Goal: Communication & Community: Answer question/provide support

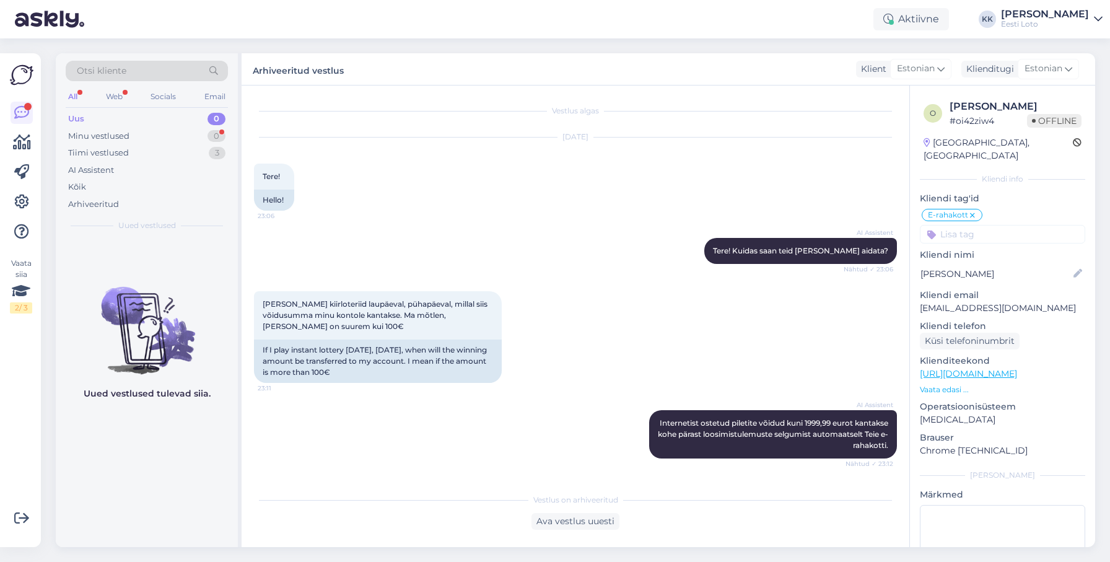
scroll to position [4209, 0]
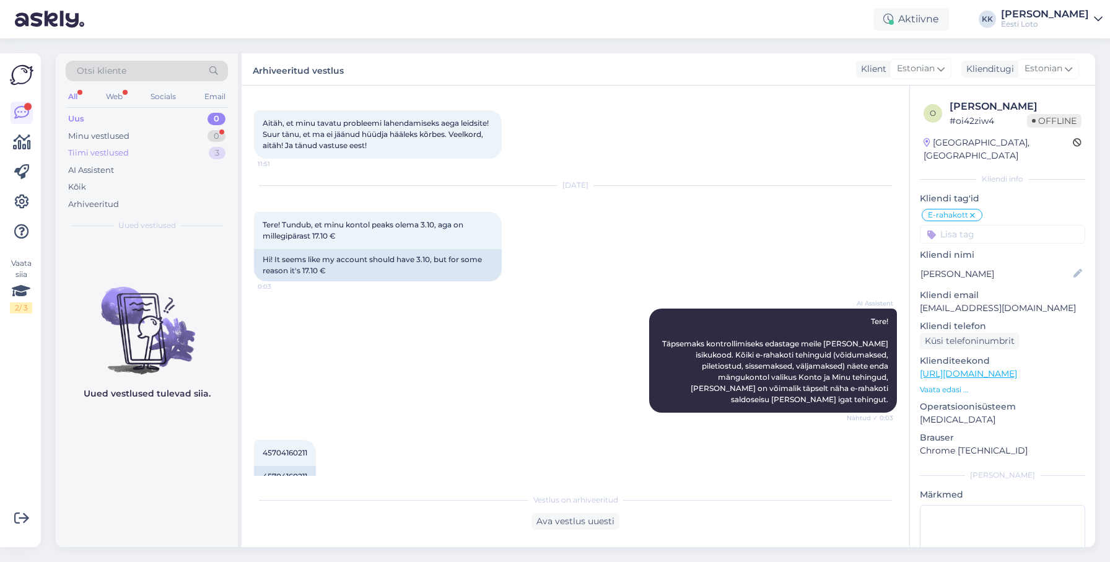
click at [120, 157] on div "Tiimi vestlused" at bounding box center [98, 153] width 61 height 12
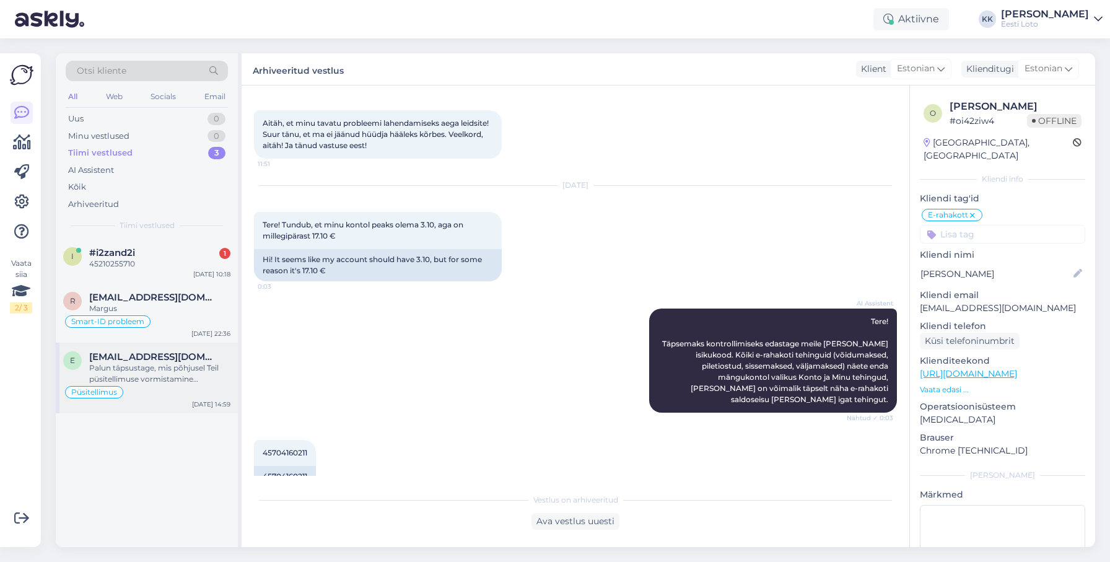
click at [167, 364] on div "Palun täpsustage, mis põhjusel Teil püsitellimuse vormistamine ebaõnnestus." at bounding box center [159, 373] width 141 height 22
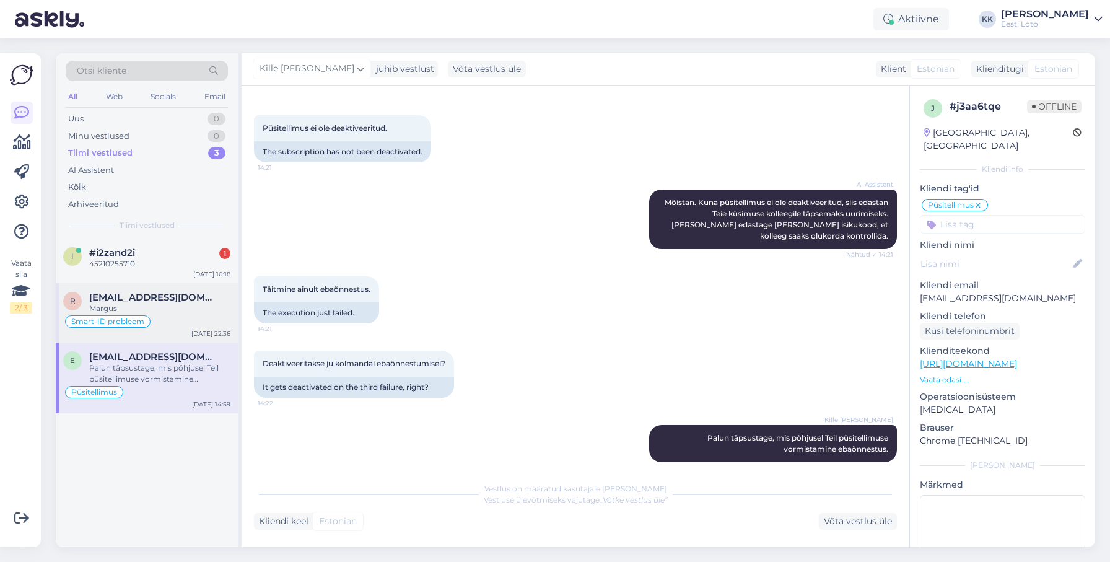
click at [140, 297] on span "[EMAIL_ADDRESS][DOMAIN_NAME]" at bounding box center [153, 297] width 129 height 11
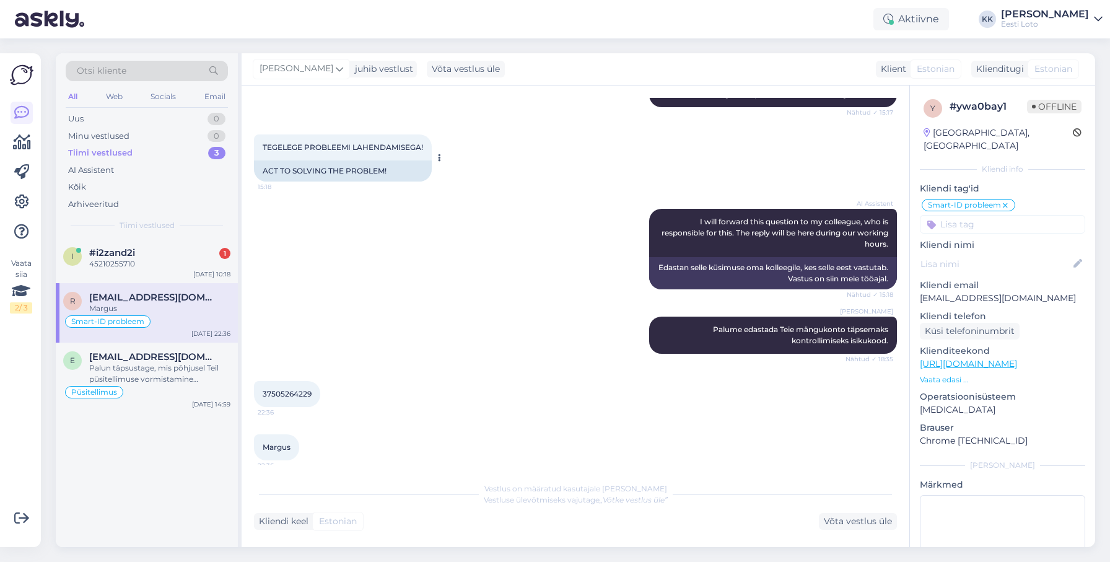
scroll to position [506, 0]
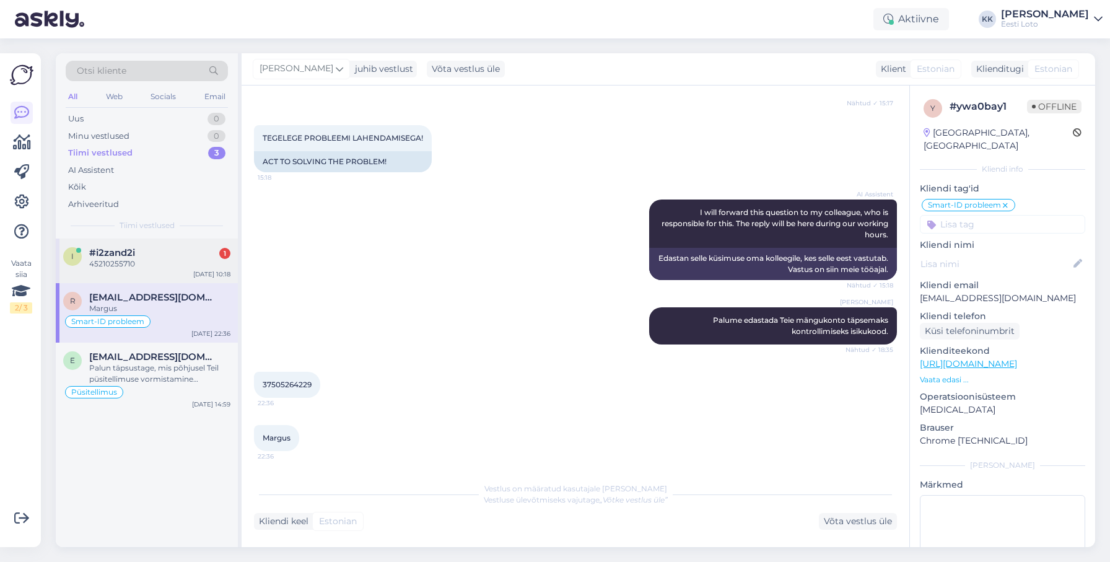
click at [135, 268] on div "45210255710" at bounding box center [159, 263] width 141 height 11
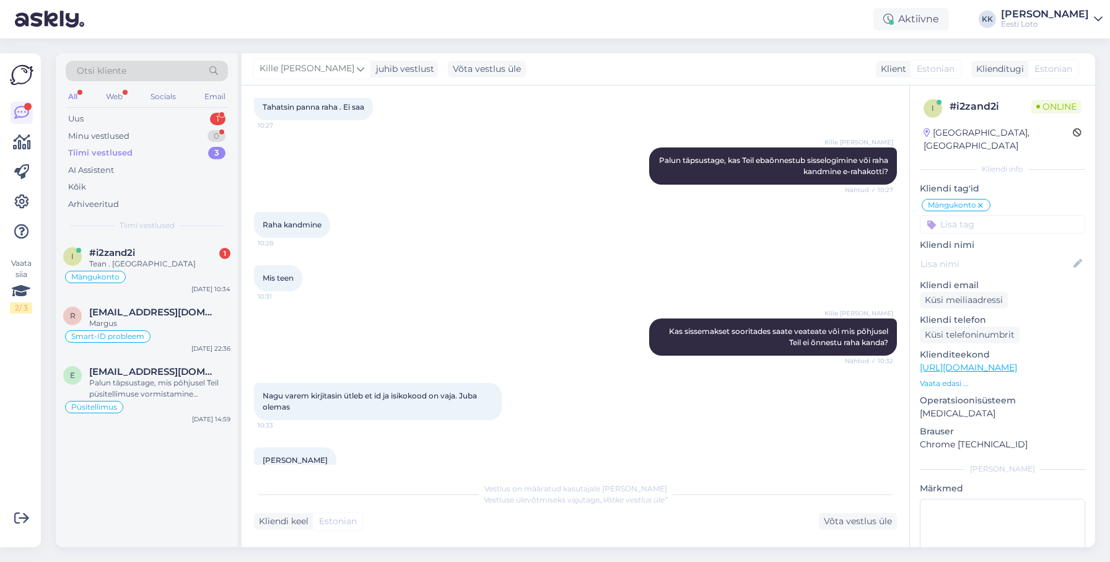
scroll to position [1175, 0]
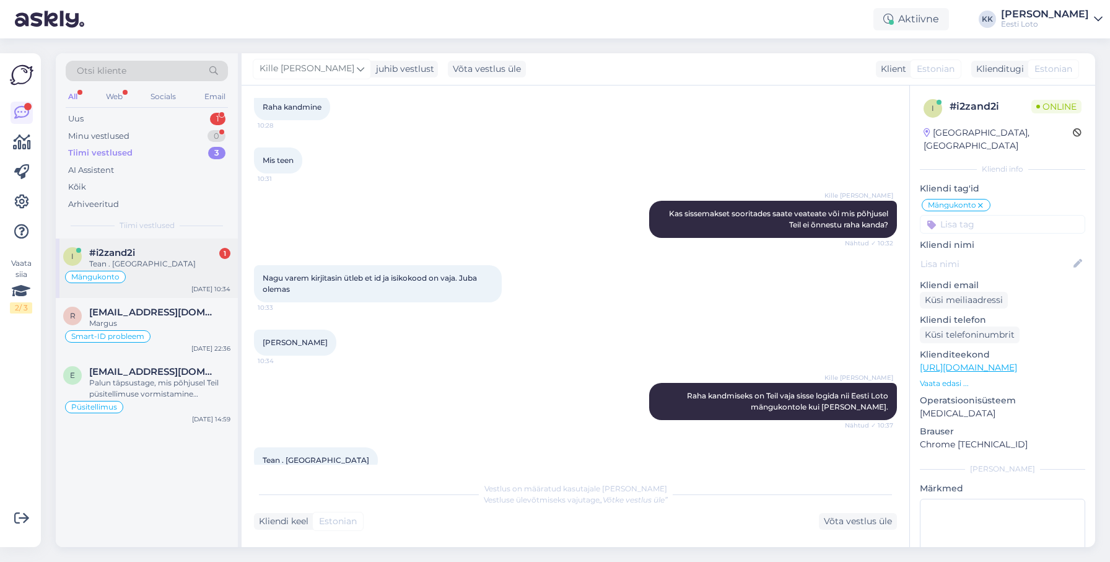
click at [152, 255] on div "#i2zand2i 1" at bounding box center [159, 252] width 141 height 11
click at [120, 118] on div "Uus 1" at bounding box center [147, 118] width 162 height 17
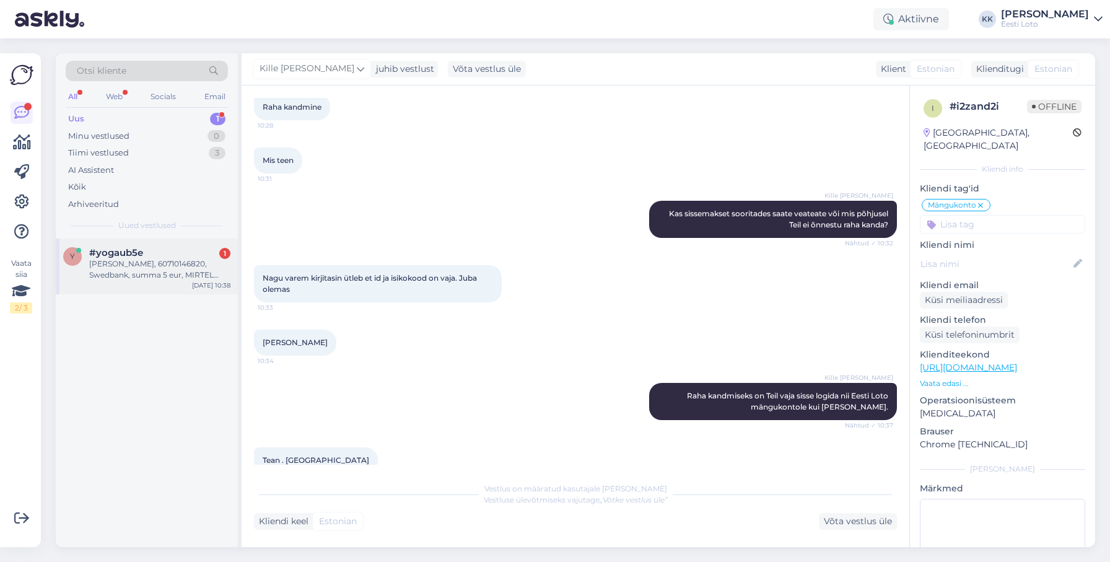
click at [151, 256] on div "#yogaub5e 1" at bounding box center [159, 252] width 141 height 11
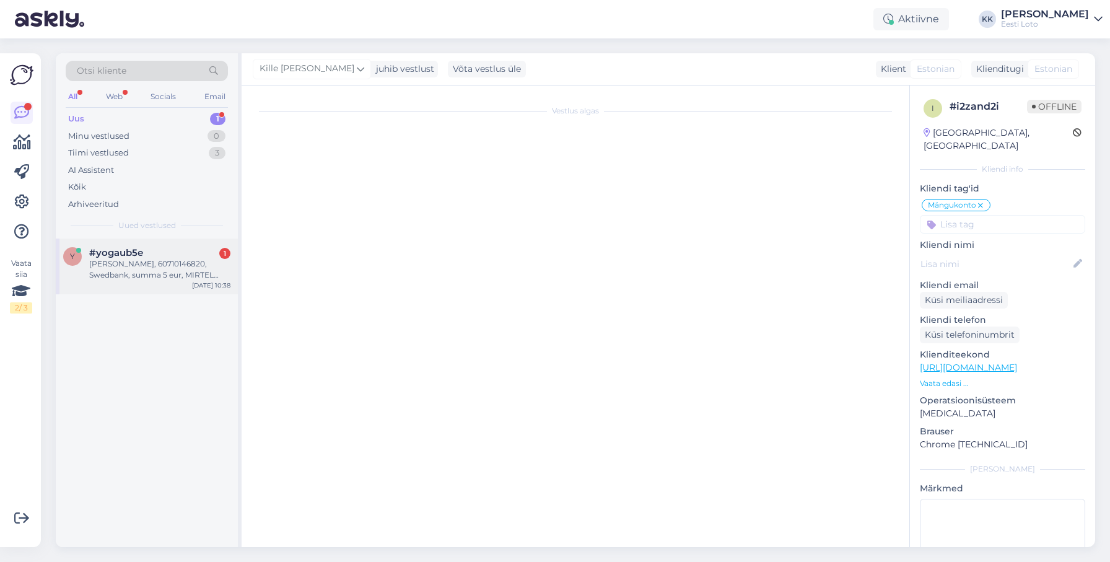
scroll to position [19, 0]
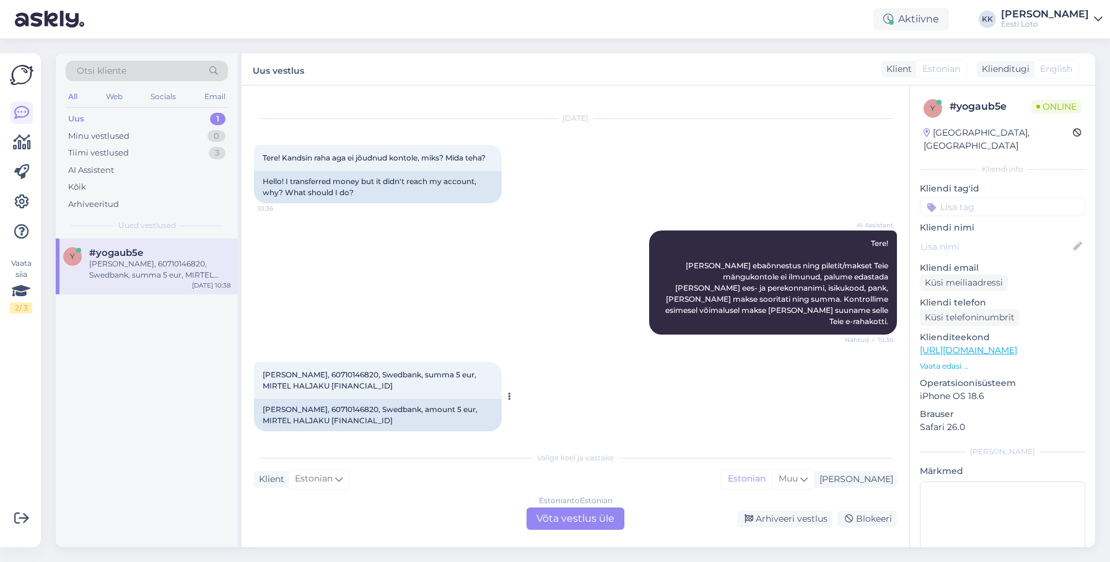
click at [347, 370] on span "[PERSON_NAME], 60710146820, Swedbank, summa 5 eur, MIRTEL HALJAKU [FINANCIAL_ID]" at bounding box center [371, 380] width 216 height 20
drag, startPoint x: 347, startPoint y: 364, endPoint x: 359, endPoint y: 362, distance: 12.5
click at [347, 370] on span "[PERSON_NAME], 60710146820, Swedbank, summa 5 eur, MIRTEL HALJAKU [FINANCIAL_ID]" at bounding box center [371, 380] width 216 height 20
click at [352, 370] on span "[PERSON_NAME], 60710146820, Swedbank, summa 5 eur, MIRTEL HALJAKU [FINANCIAL_ID]" at bounding box center [371, 380] width 216 height 20
click at [351, 370] on span "[PERSON_NAME], 60710146820, Swedbank, summa 5 eur, MIRTEL HALJAKU [FINANCIAL_ID]" at bounding box center [371, 380] width 216 height 20
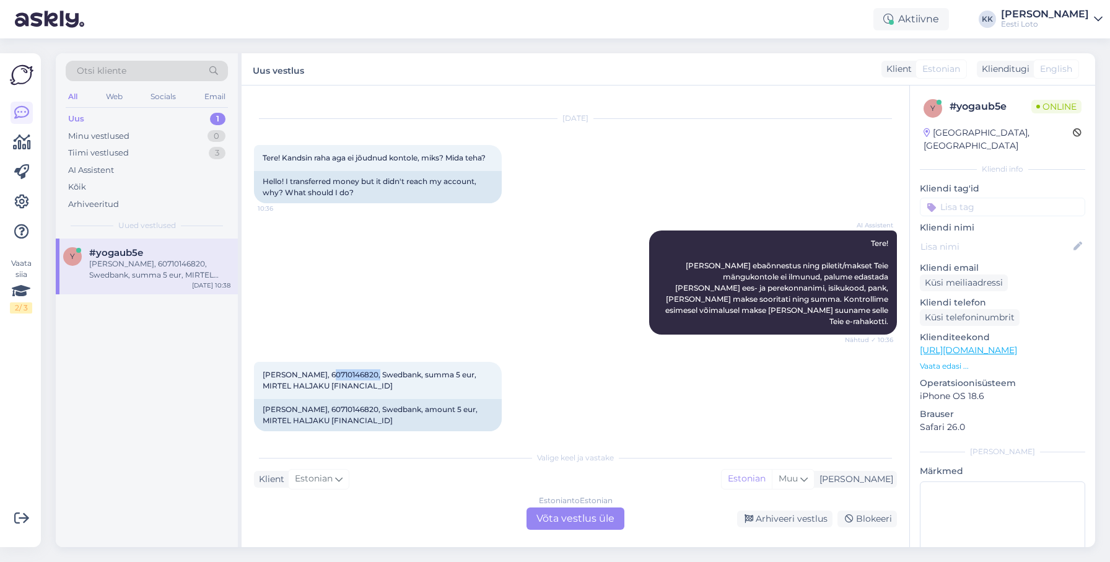
copy span "60710146820"
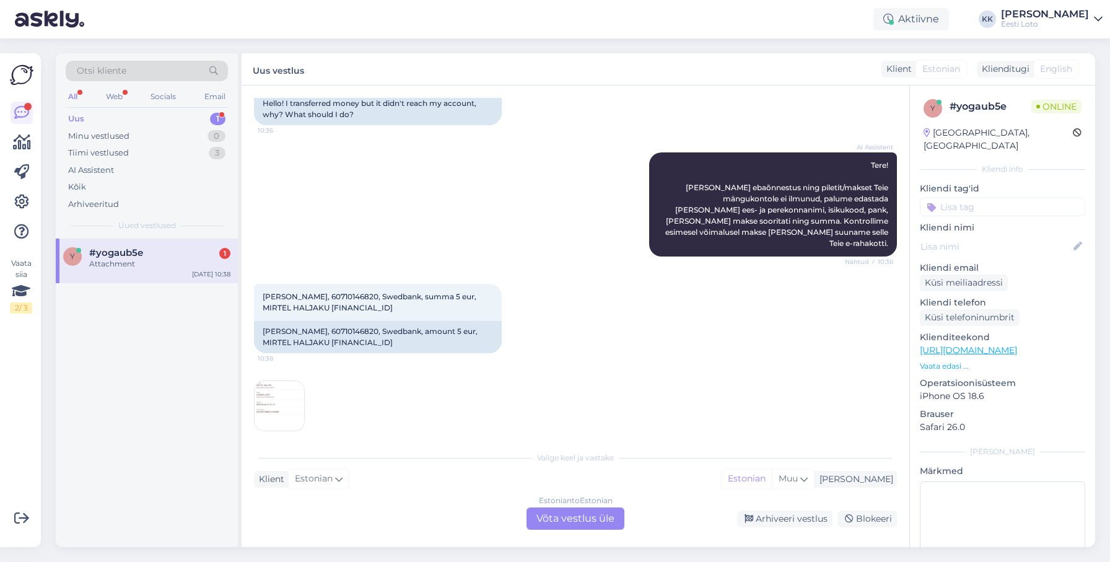
click at [446, 379] on div "10:41" at bounding box center [575, 406] width 643 height 78
click at [605, 513] on div "Estonian to Estonian Võta vestlus üle" at bounding box center [576, 518] width 98 height 22
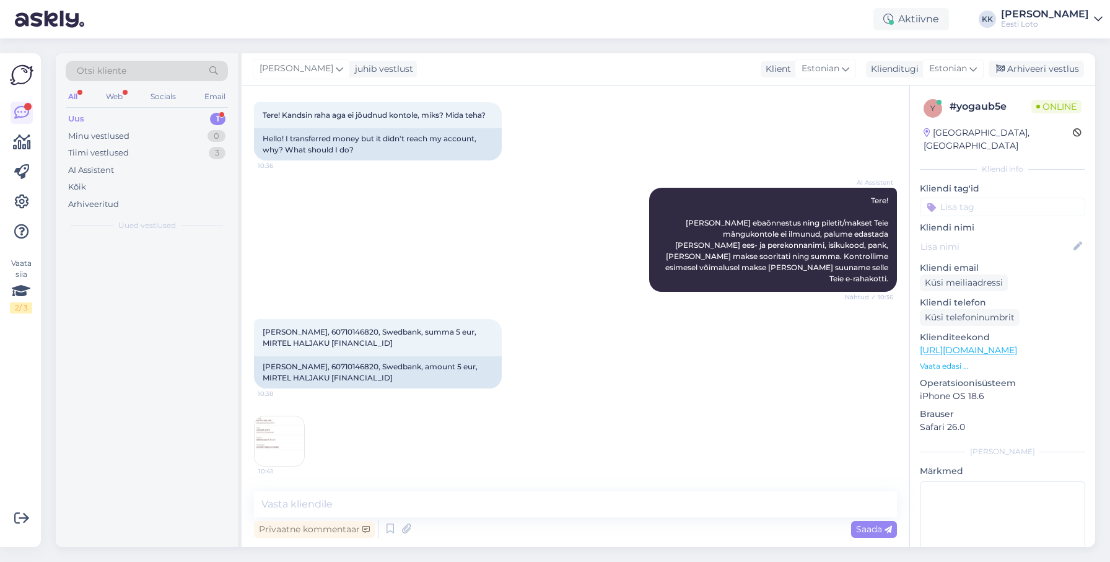
scroll to position [50, 0]
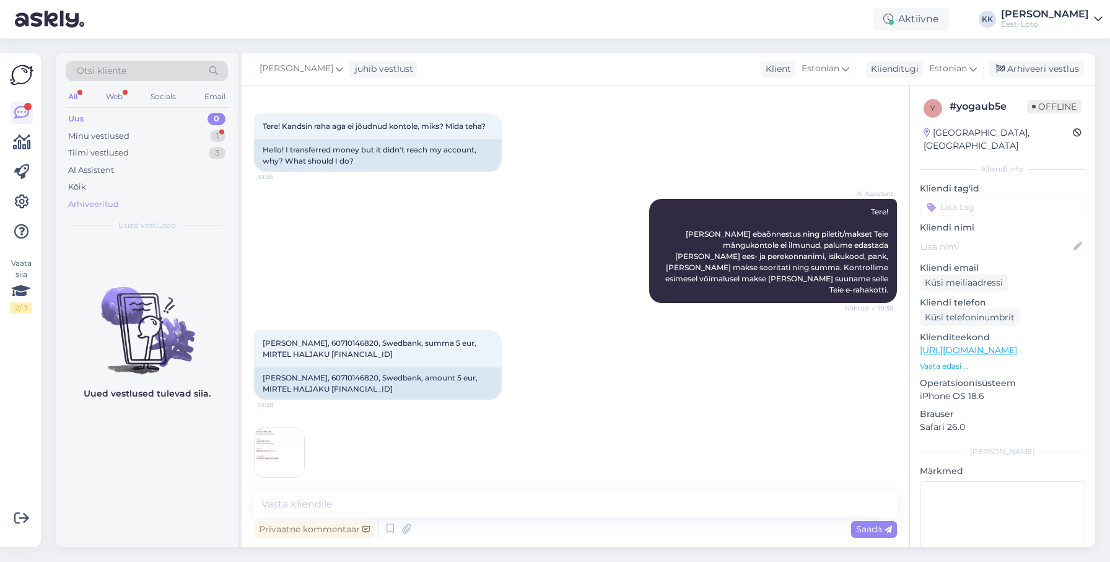
click at [109, 203] on div "Arhiveeritud" at bounding box center [93, 204] width 51 height 12
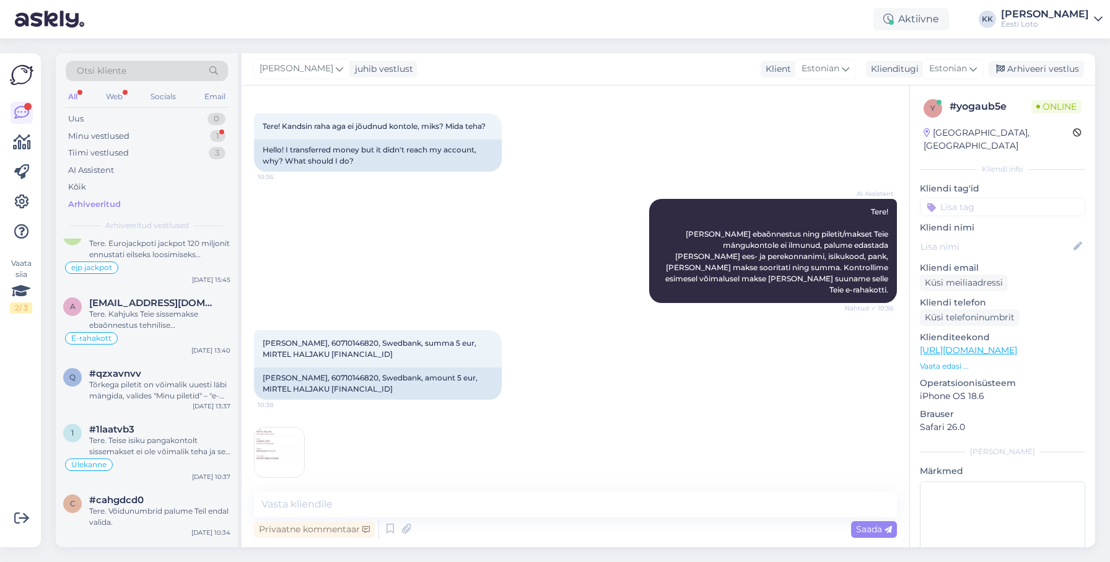
scroll to position [858, 0]
click at [179, 322] on div "Tere. Kahjuks Teie sissemakse ebaõnnestus tehnilise [PERSON_NAME] tõttu. Kontro…" at bounding box center [159, 315] width 141 height 22
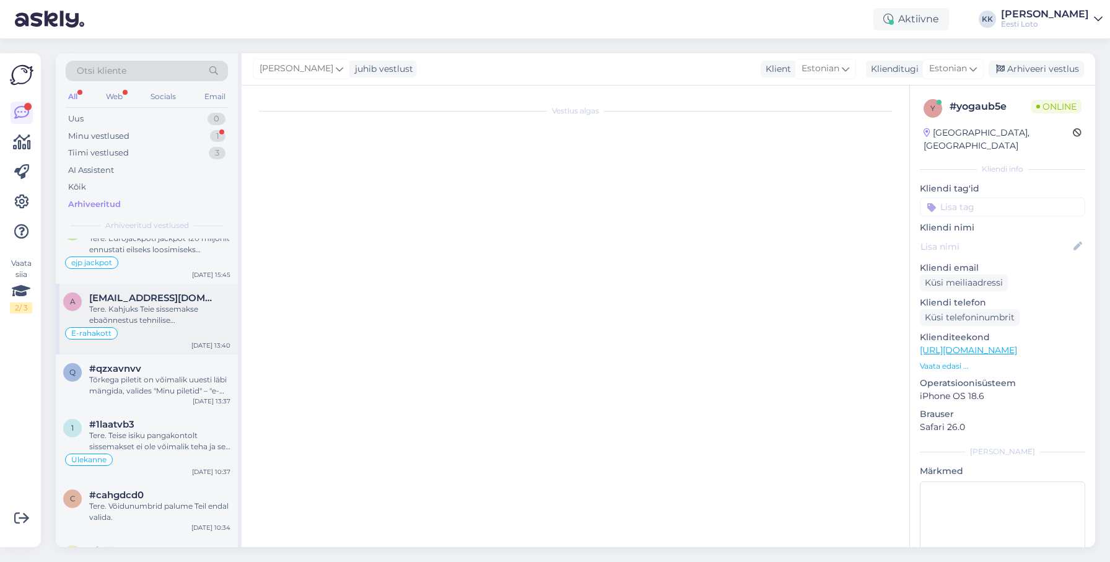
scroll to position [321, 0]
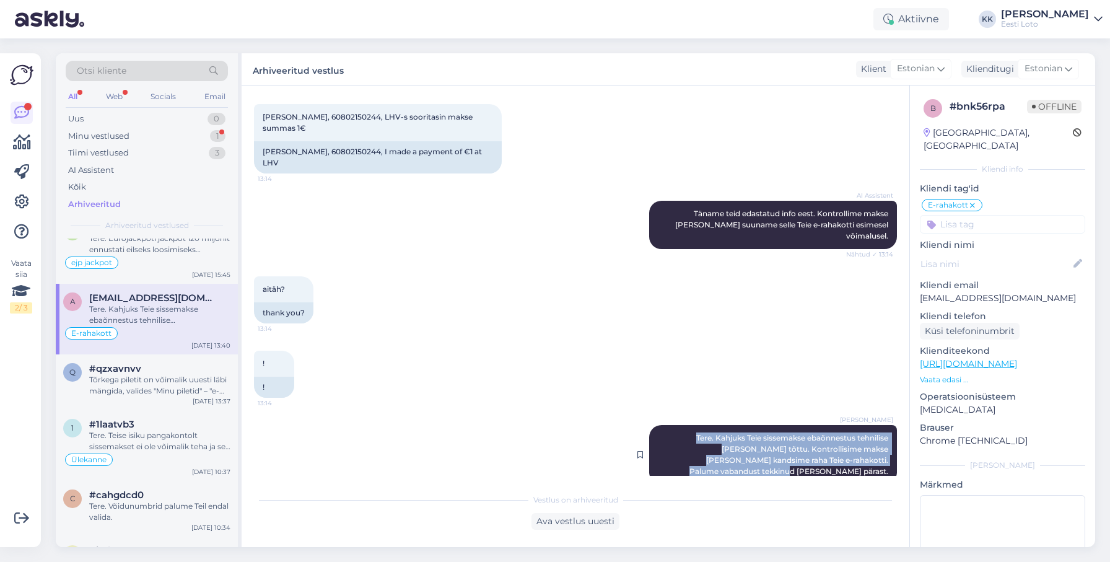
drag, startPoint x: 670, startPoint y: 415, endPoint x: 890, endPoint y: 451, distance: 222.3
click at [889, 452] on span "Tere. Kahjuks Teie sissemakse ebaõnnestus tehnilise [PERSON_NAME] tõttu. Kontro…" at bounding box center [790, 454] width 201 height 43
copy span "Tere. Kahjuks Teie sissemakse ebaõnnestus tehnilise [PERSON_NAME] tõttu. Kontro…"
click at [148, 140] on div "Minu vestlused 1" at bounding box center [147, 136] width 162 height 17
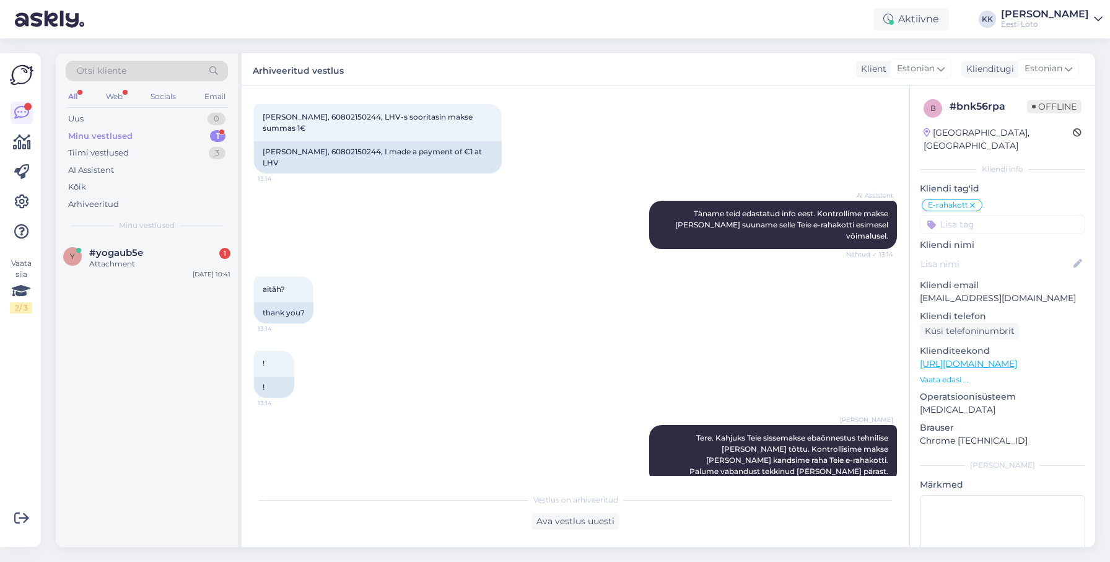
click at [455, 423] on div "[PERSON_NAME] Tere. Kahjuks Teie sissemakse ebaõnnestus tehnilise [PERSON_NAME]…" at bounding box center [575, 454] width 643 height 87
click at [177, 138] on div "Minu vestlused 1" at bounding box center [147, 136] width 162 height 17
drag, startPoint x: 125, startPoint y: 266, endPoint x: 232, endPoint y: 275, distance: 107.6
click at [125, 266] on div "Attachment" at bounding box center [159, 263] width 141 height 11
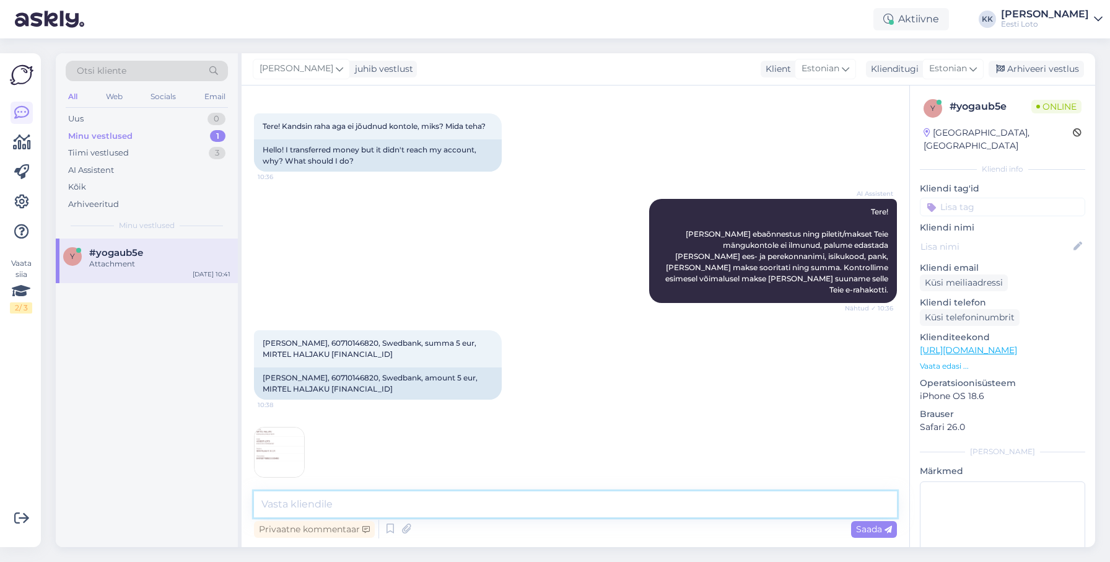
click at [578, 507] on textarea at bounding box center [575, 504] width 643 height 26
paste textarea "Tere. Kahjuks Teie sissemakse ebaõnnestus tehnilise [PERSON_NAME] tõttu. Kontro…"
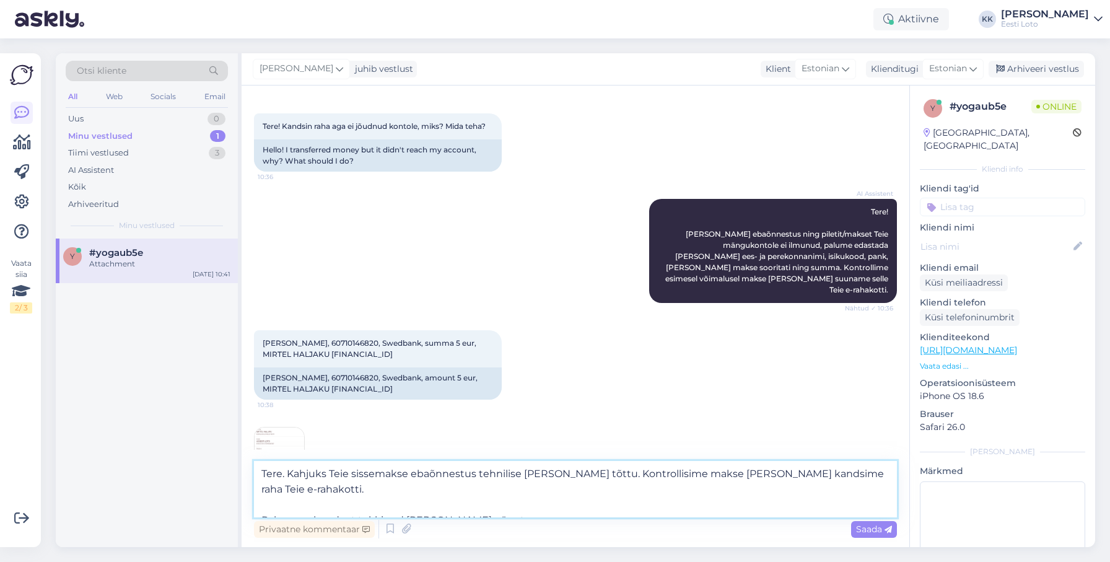
drag, startPoint x: 263, startPoint y: 503, endPoint x: 294, endPoint y: 496, distance: 31.7
click at [265, 503] on textarea "Tere. Kahjuks Teie sissemakse ebaõnnestus tehnilise [PERSON_NAME] tõttu. Kontro…" at bounding box center [575, 489] width 643 height 56
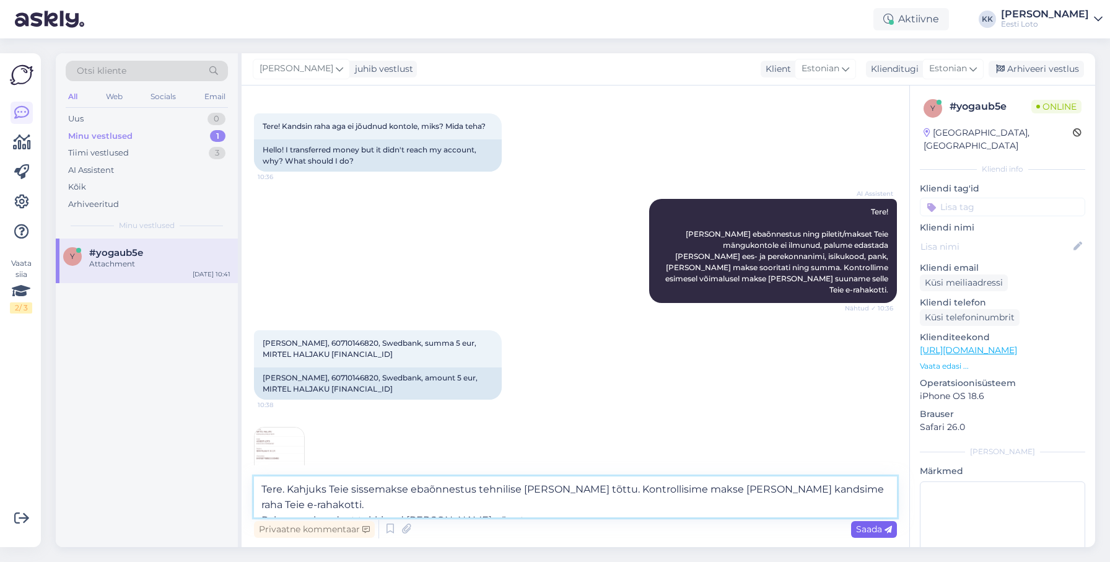
type textarea "Tere. Kahjuks Teie sissemakse ebaõnnestus tehnilise [PERSON_NAME] tõttu. Kontro…"
click at [877, 528] on span "Saada" at bounding box center [874, 529] width 36 height 11
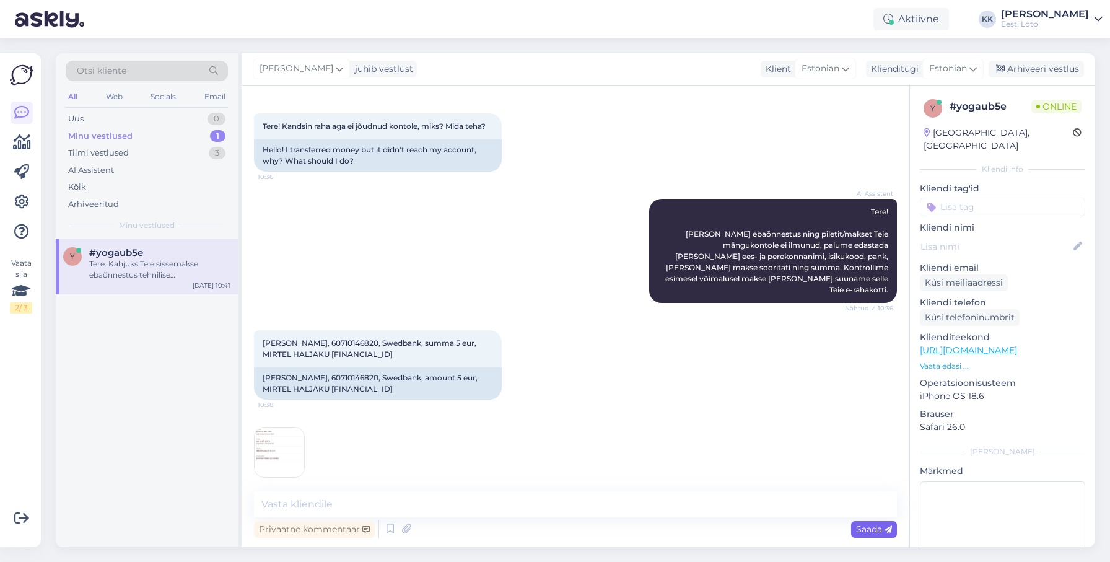
scroll to position [137, 0]
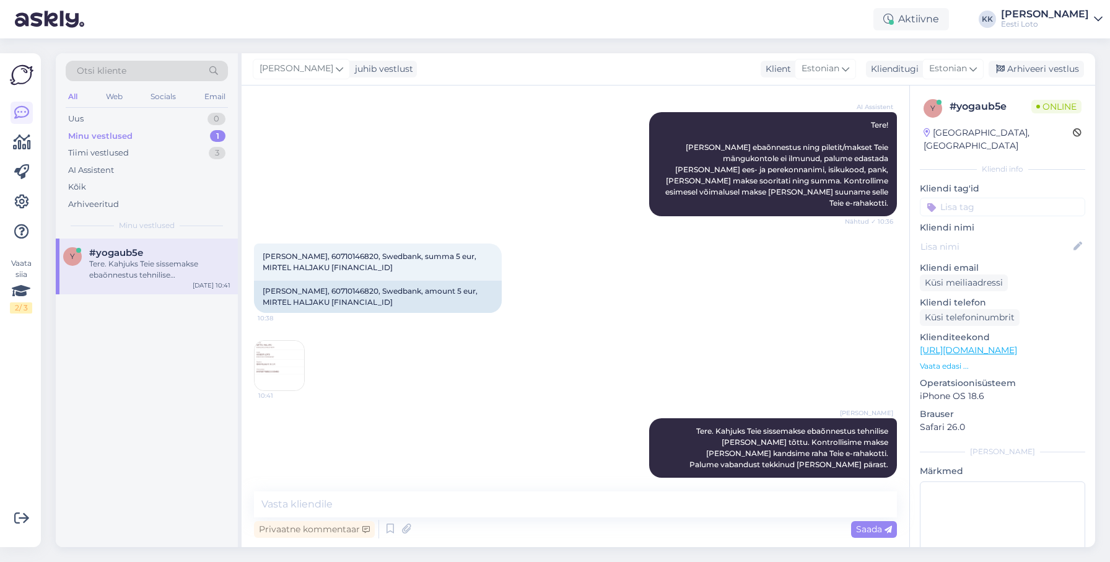
click at [973, 198] on input at bounding box center [1002, 207] width 165 height 19
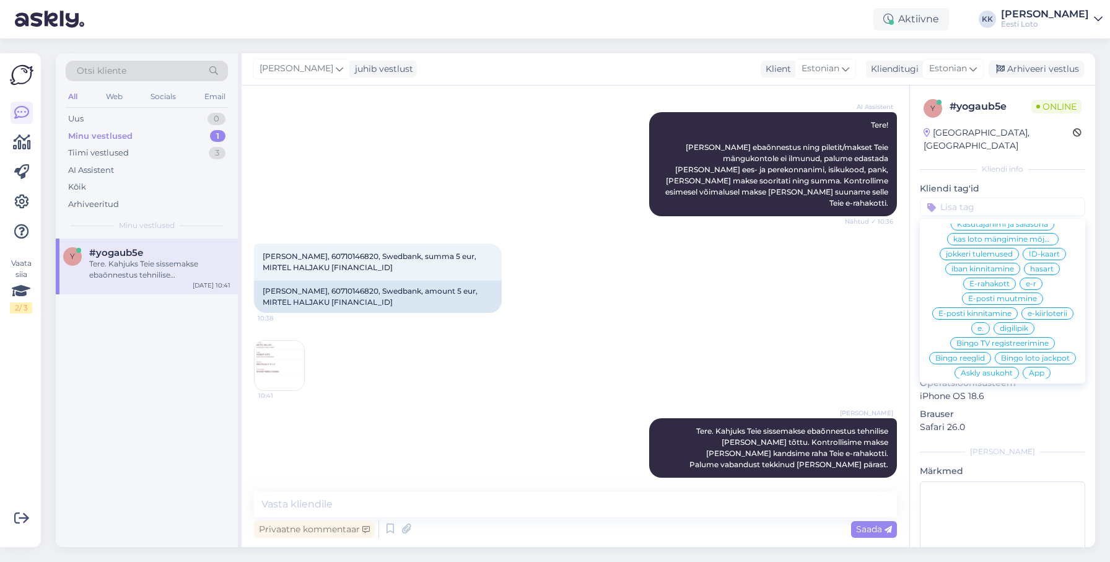
click at [1008, 280] on span "E-rahakott" at bounding box center [990, 283] width 40 height 7
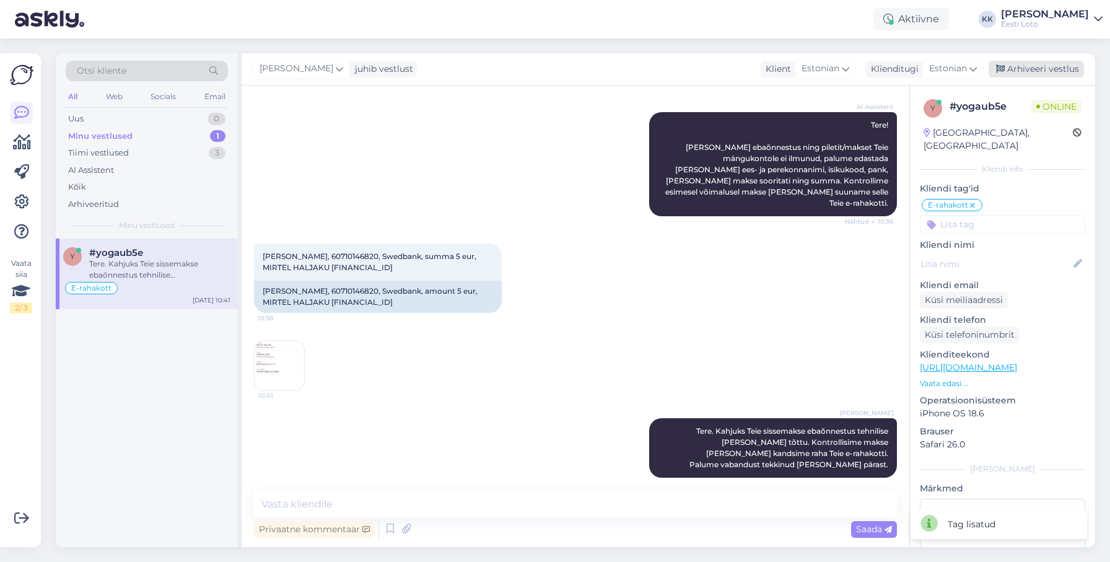
click at [1037, 72] on div "Arhiveeri vestlus" at bounding box center [1036, 69] width 95 height 17
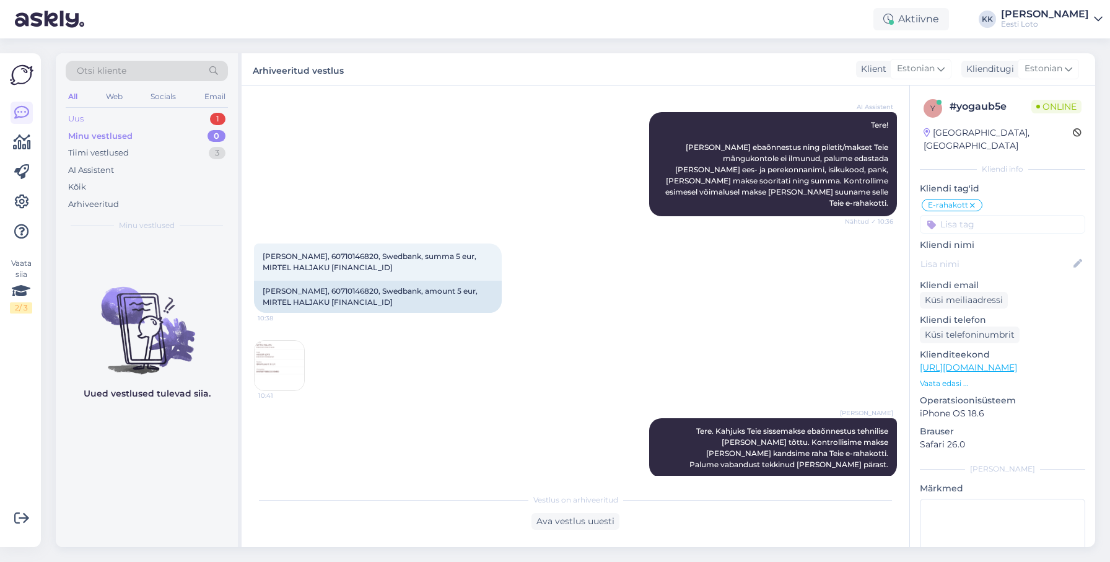
click at [185, 118] on div "Uus 1" at bounding box center [147, 118] width 162 height 17
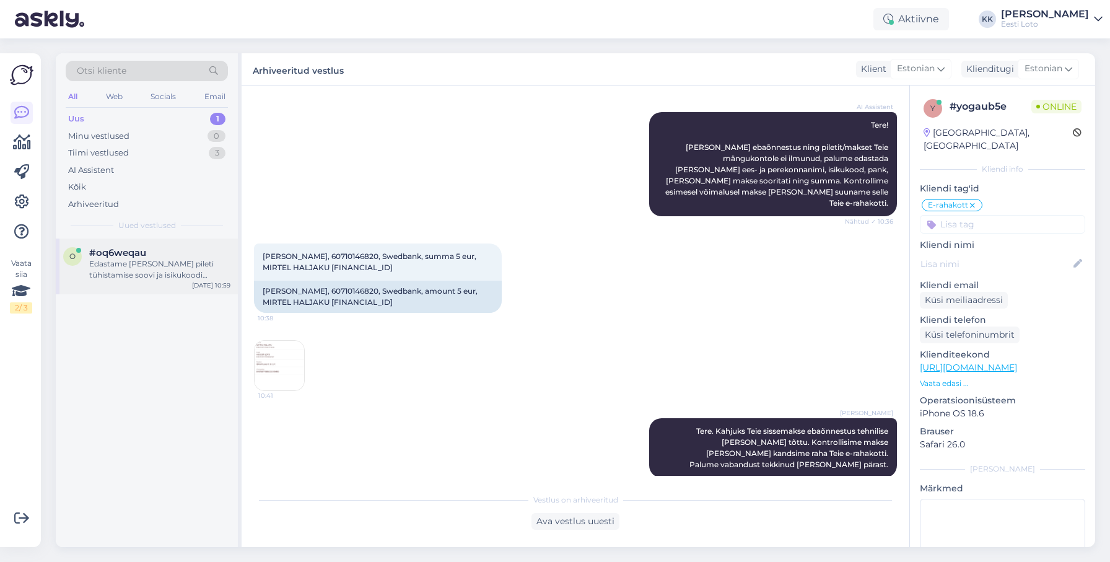
click at [169, 265] on div "Edastame [PERSON_NAME] pileti tühistamise soovi ja isikukoodi kolleegile, kes t…" at bounding box center [159, 269] width 141 height 22
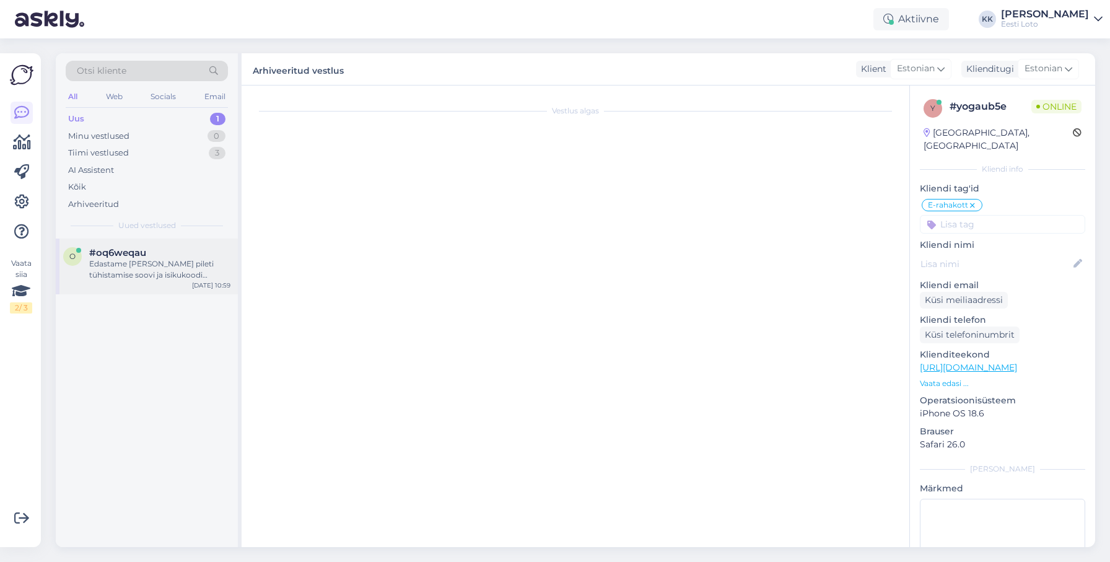
scroll to position [72, 0]
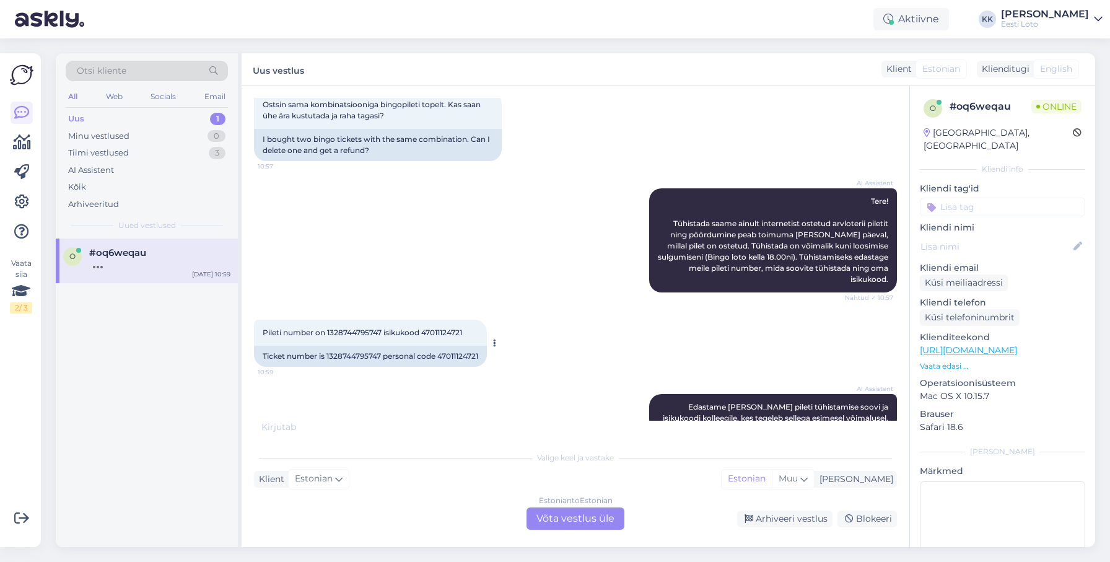
click at [351, 328] on span "Pileti number on 1328744795747 isikukood 47011124721" at bounding box center [363, 332] width 200 height 9
copy span "1328744795747"
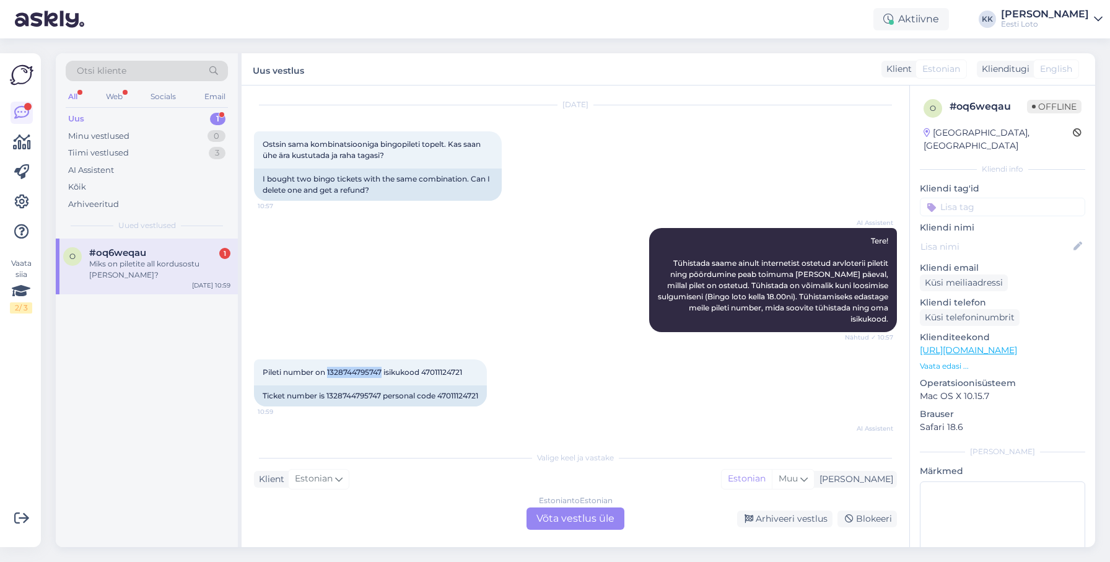
scroll to position [0, 0]
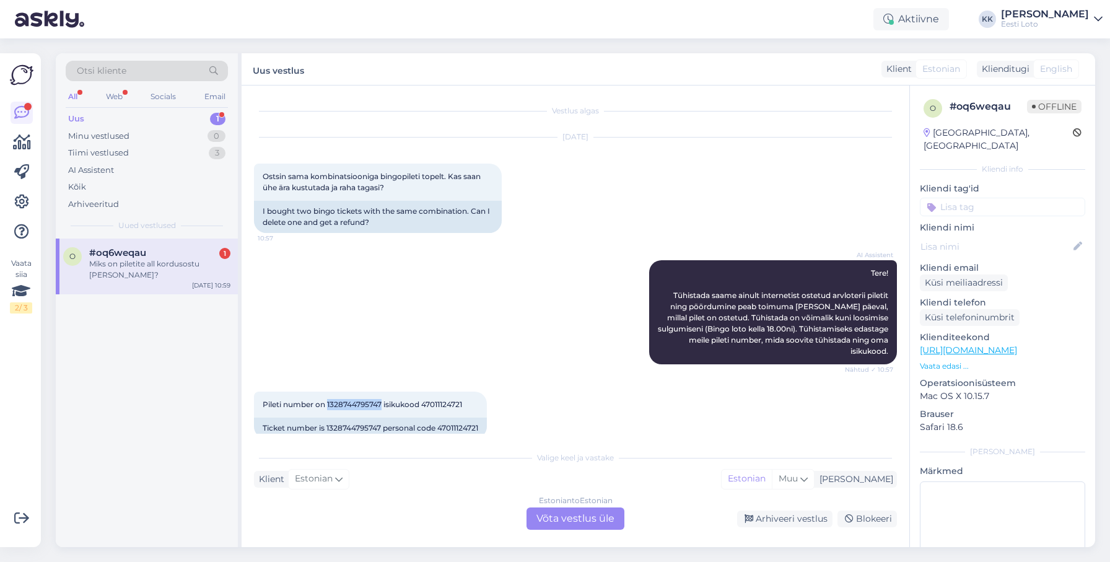
copy span "1328744795747"
click at [449, 400] on span "Pileti number on 1328744795747 isikukood 47011124721" at bounding box center [363, 404] width 200 height 9
copy span "47011124721"
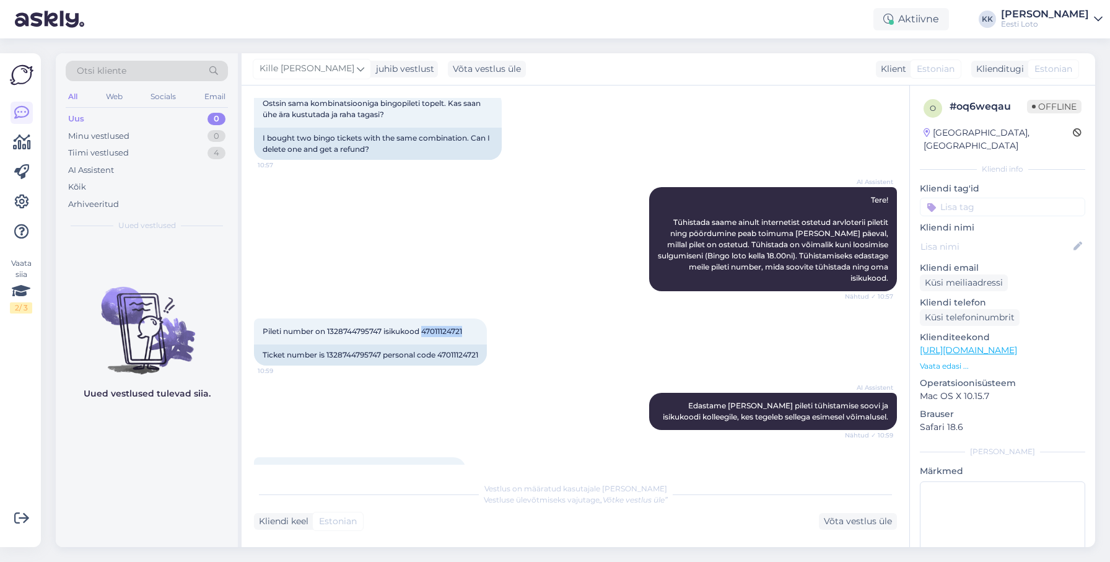
scroll to position [115, 0]
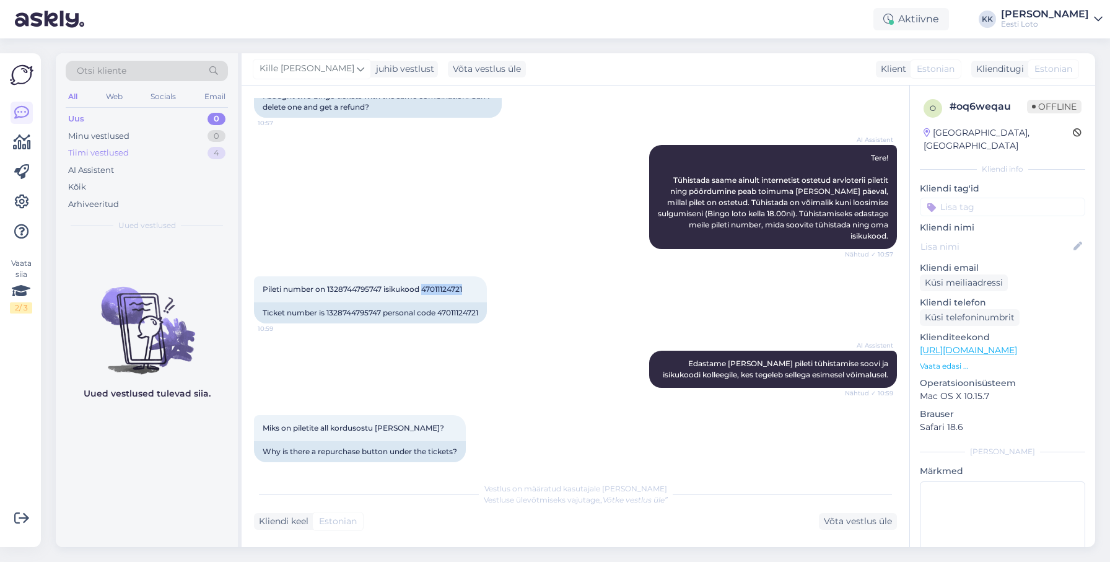
click at [121, 154] on div "Tiimi vestlused" at bounding box center [98, 153] width 61 height 12
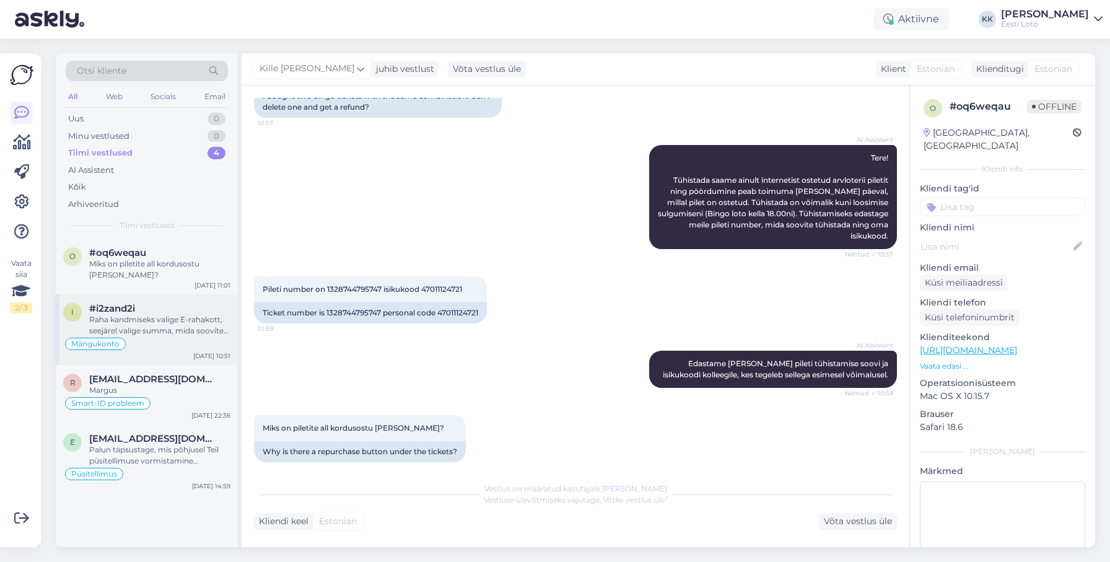
click at [152, 314] on div "Raha kandmiseks valige E-rahakott, seejärel valige summa, mida soovite sisse ma…" at bounding box center [159, 325] width 141 height 22
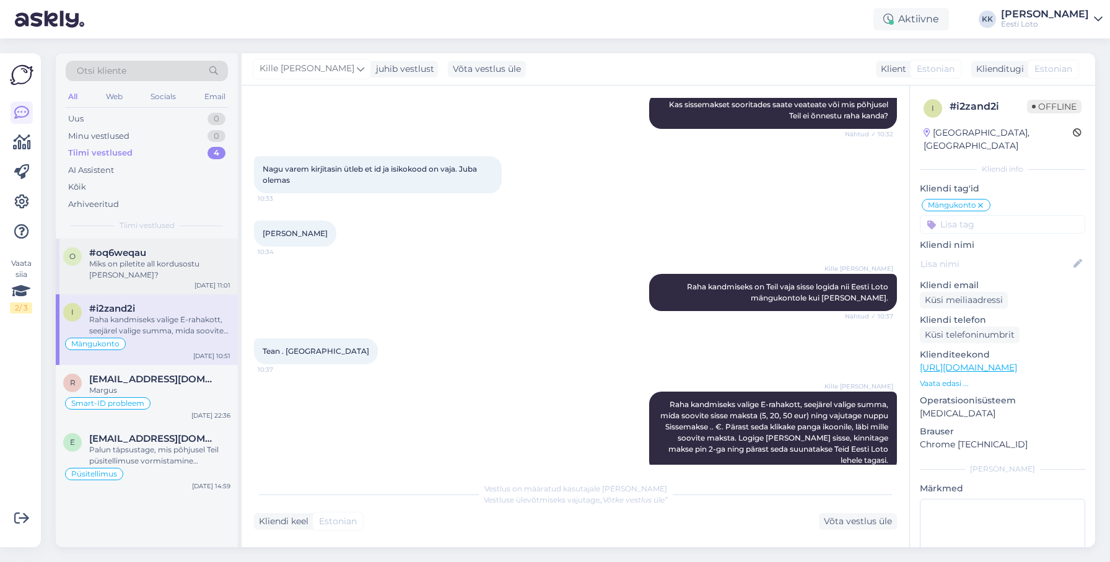
click at [143, 267] on div "Miks on piletite all kordusostu [PERSON_NAME]?" at bounding box center [159, 269] width 141 height 22
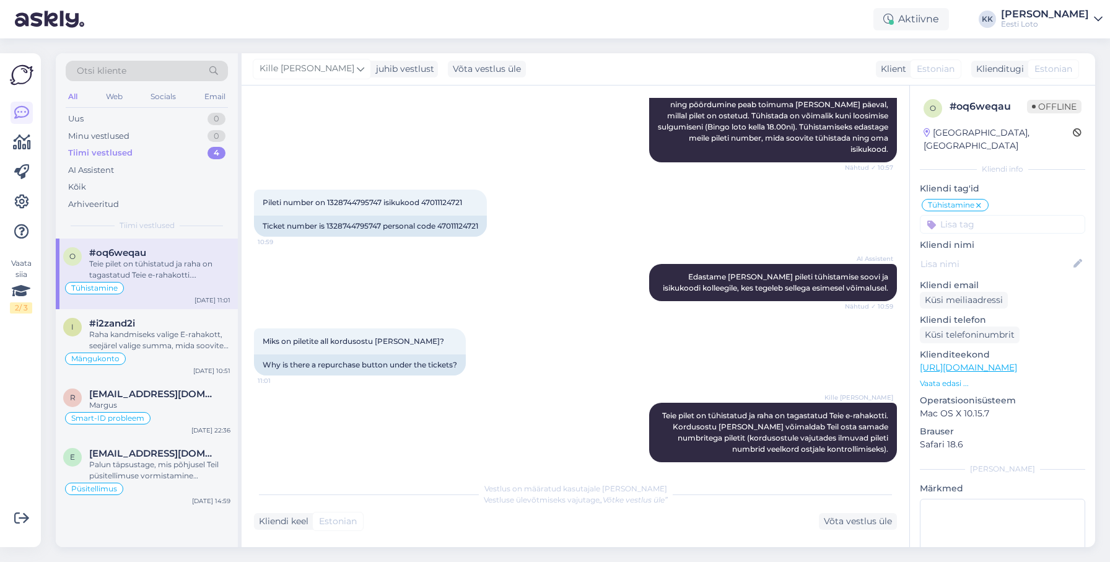
scroll to position [191, 0]
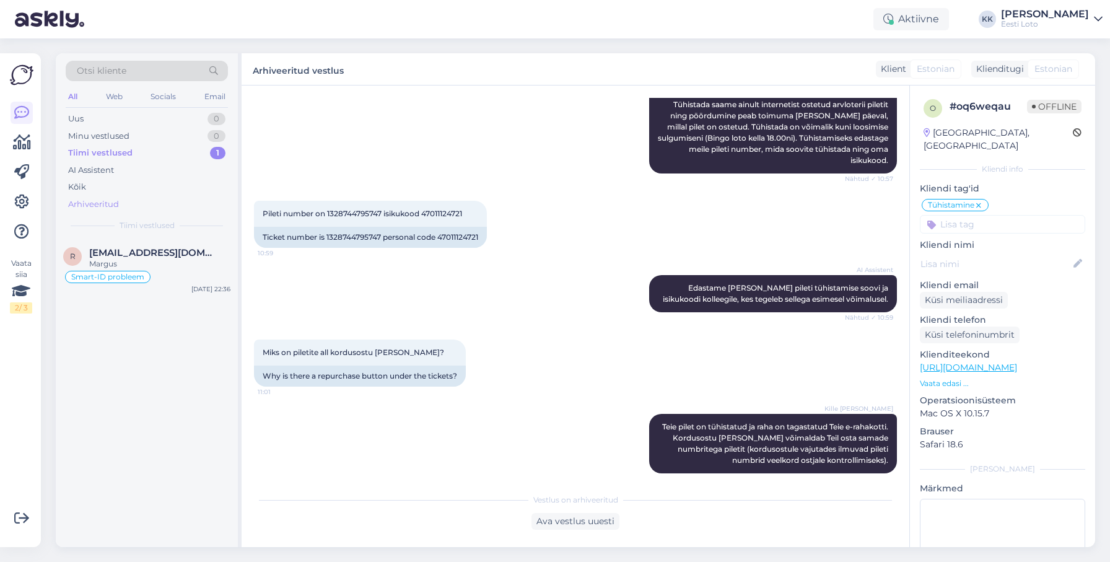
click at [110, 203] on div "Arhiveeritud" at bounding box center [93, 204] width 51 height 12
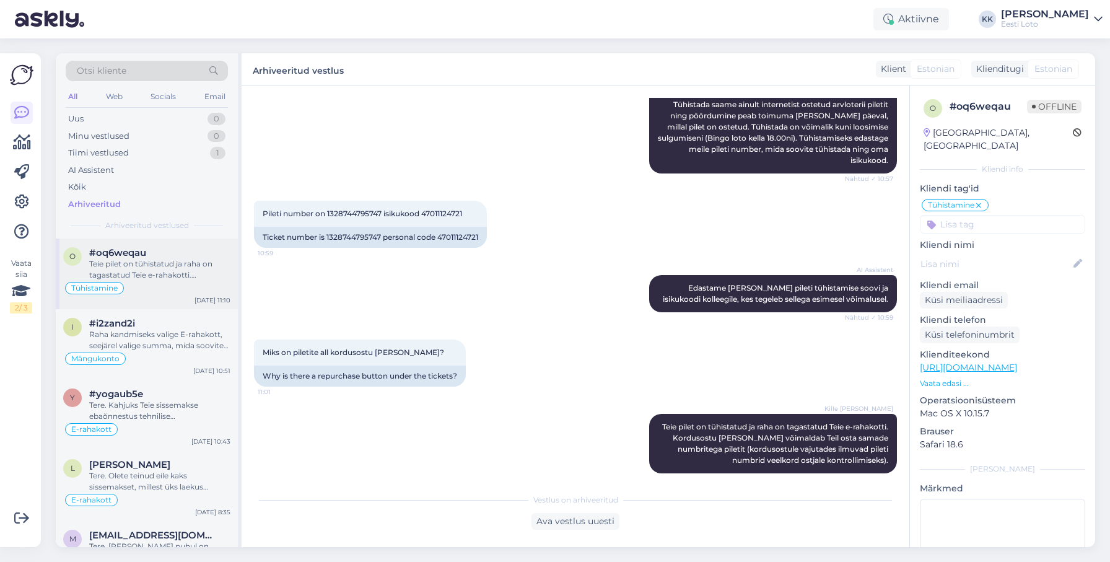
click at [171, 275] on div "Teie pilet on tühistatud ja raha on tagastatud Teie e-rahakotti. Kordusostu [PE…" at bounding box center [159, 269] width 141 height 22
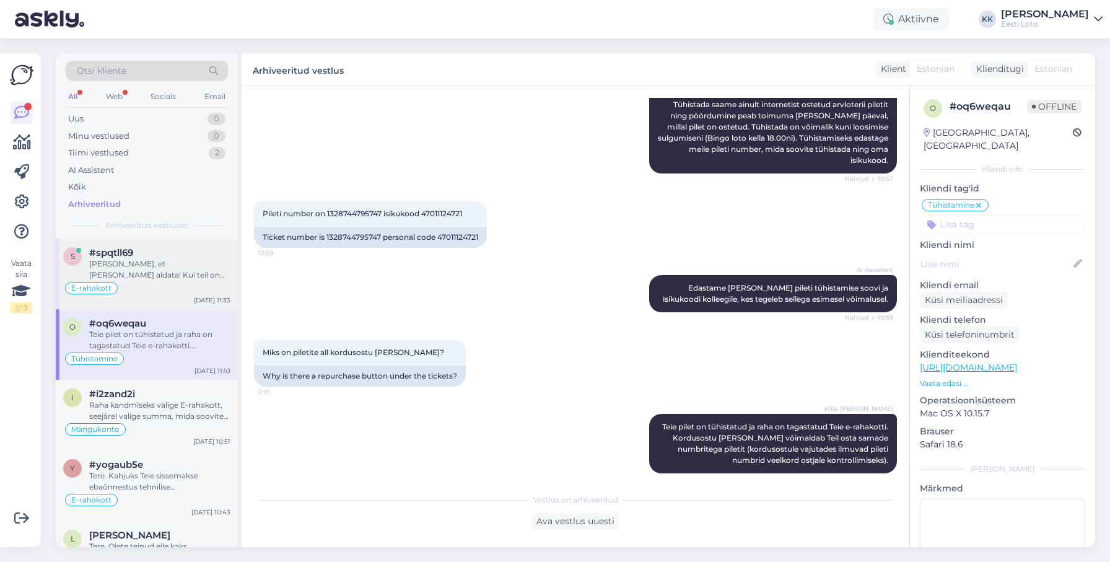
click at [175, 282] on div "E-rahakott" at bounding box center [146, 288] width 167 height 15
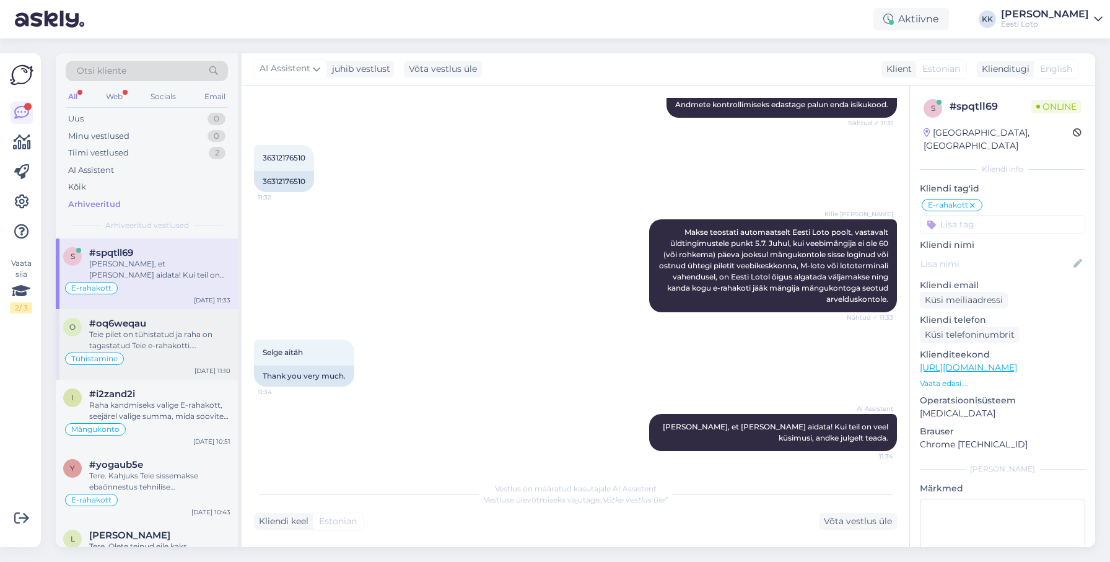
click at [149, 325] on div "#oq6weqau" at bounding box center [159, 323] width 141 height 11
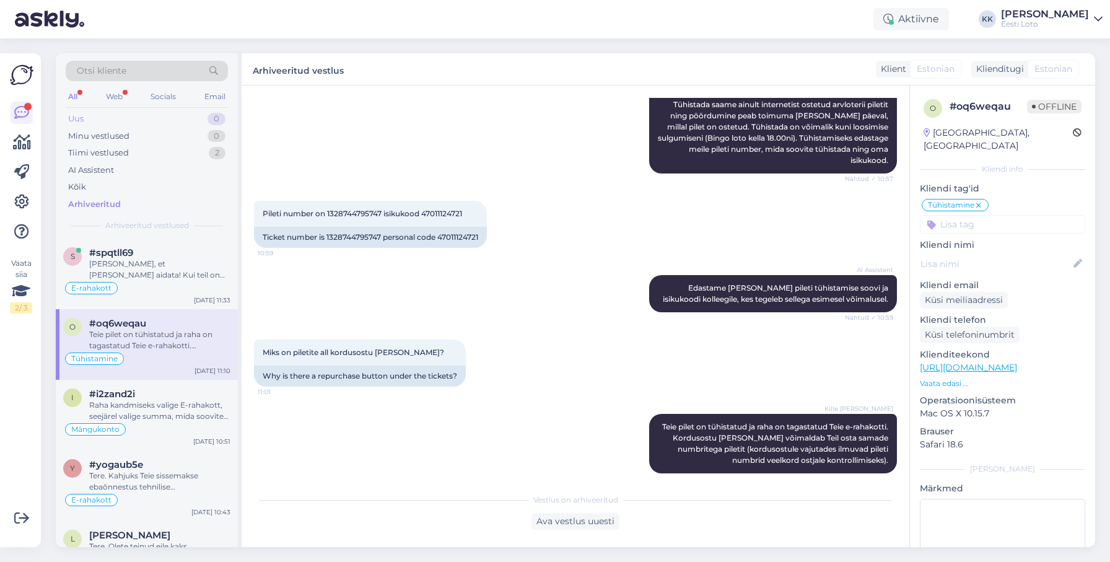
click at [118, 121] on div "Uus 0" at bounding box center [147, 118] width 162 height 17
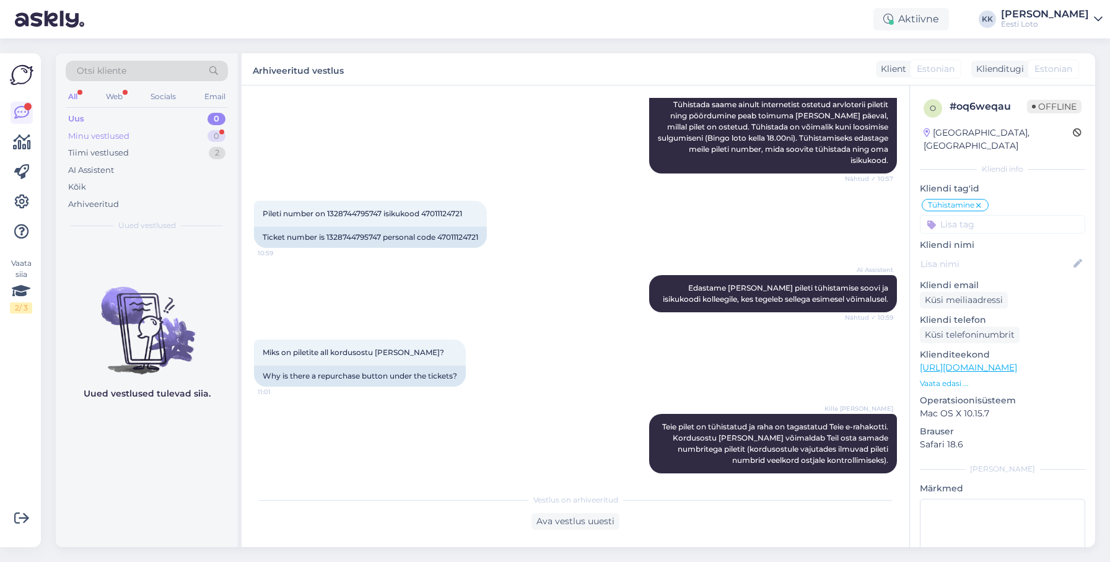
click at [108, 136] on div "Minu vestlused" at bounding box center [98, 136] width 61 height 12
click at [115, 119] on div "Uus 0" at bounding box center [147, 118] width 162 height 17
